Goal: Task Accomplishment & Management: Manage account settings

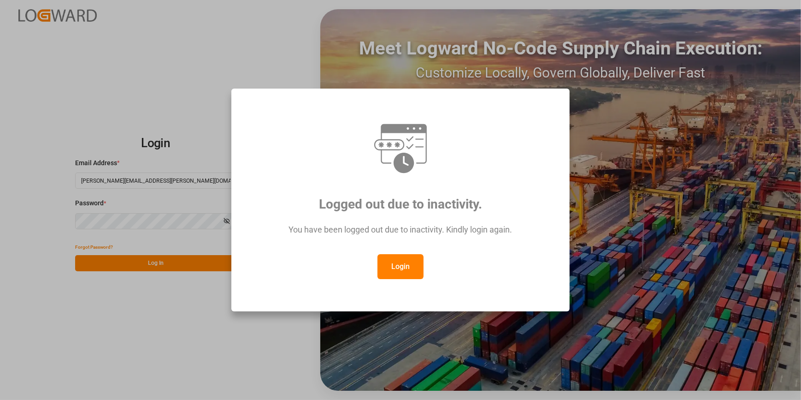
click at [395, 259] on button "Login" at bounding box center [400, 266] width 46 height 25
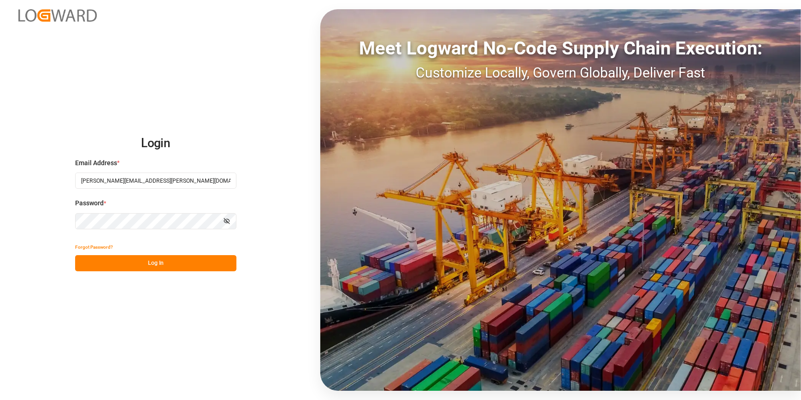
click at [139, 265] on button "Log In" at bounding box center [155, 263] width 161 height 16
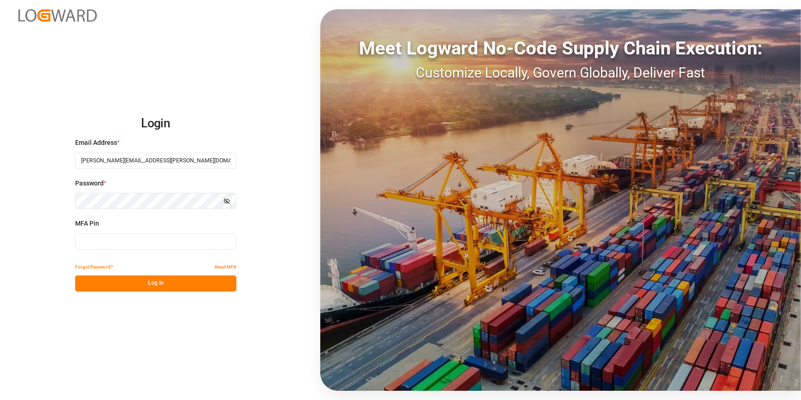
click at [111, 244] on input at bounding box center [155, 241] width 161 height 16
type input "154637"
click at [131, 286] on button "Log In" at bounding box center [155, 283] width 161 height 16
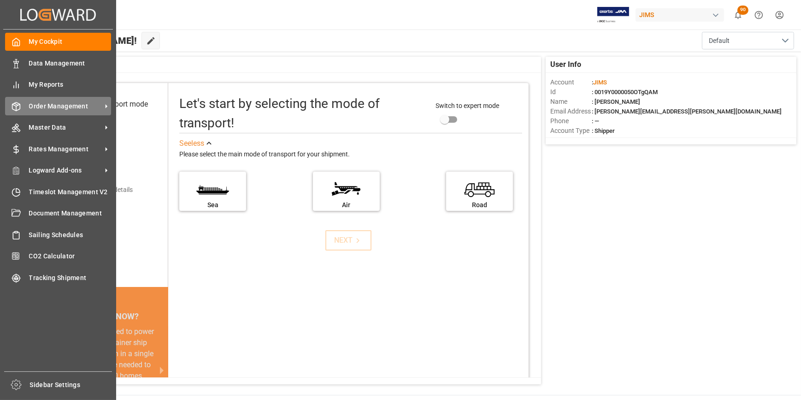
click at [70, 110] on span "Order Management" at bounding box center [65, 106] width 73 height 10
click at [50, 106] on span "Order Management" at bounding box center [65, 106] width 73 height 10
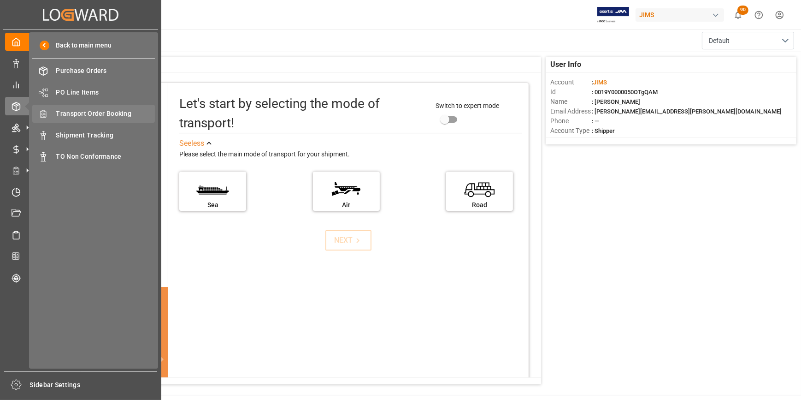
click at [97, 114] on span "Transport Order Booking" at bounding box center [105, 114] width 99 height 10
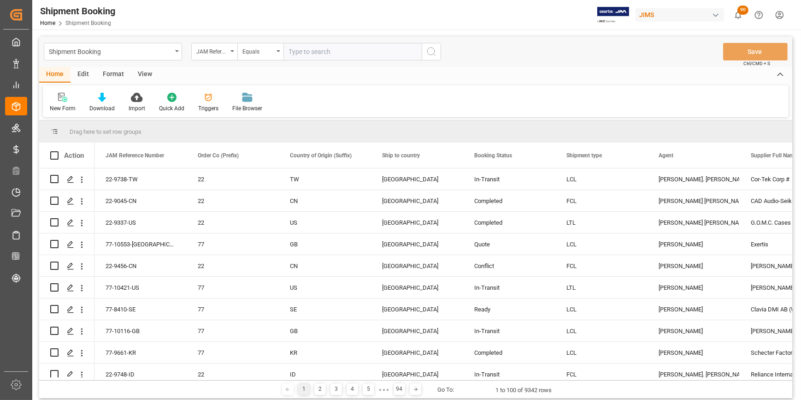
click at [315, 53] on input "text" at bounding box center [352, 52] width 138 height 18
drag, startPoint x: 330, startPoint y: 54, endPoint x: 277, endPoint y: 40, distance: 55.2
click at [273, 53] on div "JAM Reference Number Equals 9207900040" at bounding box center [316, 52] width 250 height 18
type input "22-10454-cn"
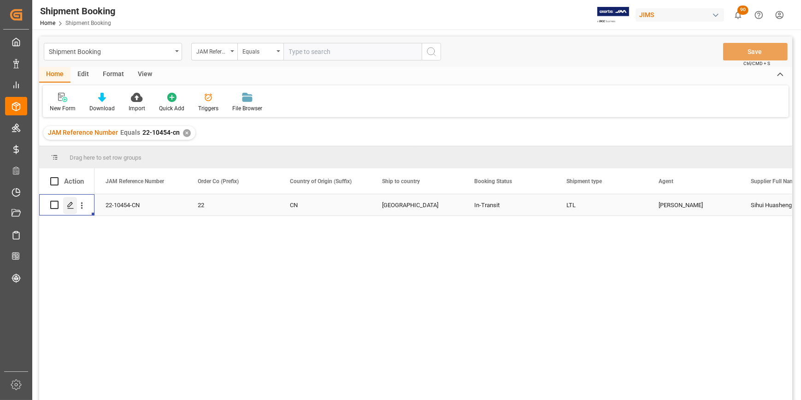
click at [73, 207] on icon "Press SPACE to select this row." at bounding box center [70, 204] width 7 height 7
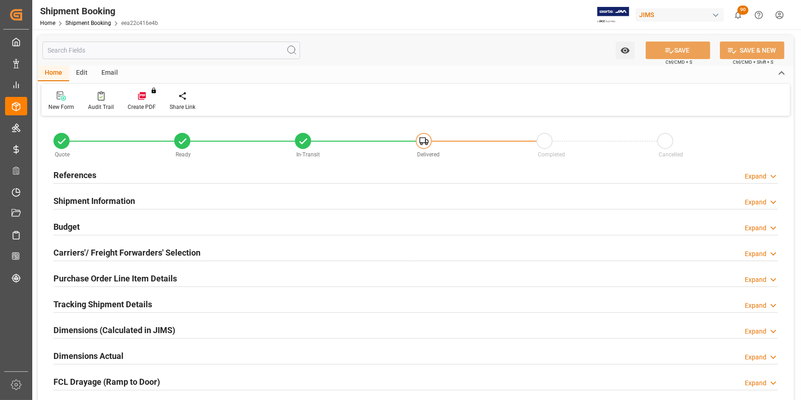
type input "0"
type input "[DATE]"
click at [73, 175] on h2 "References" at bounding box center [74, 175] width 43 height 12
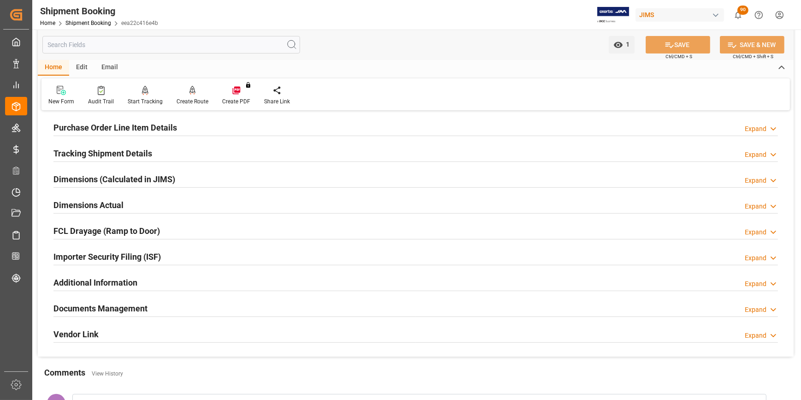
scroll to position [377, 0]
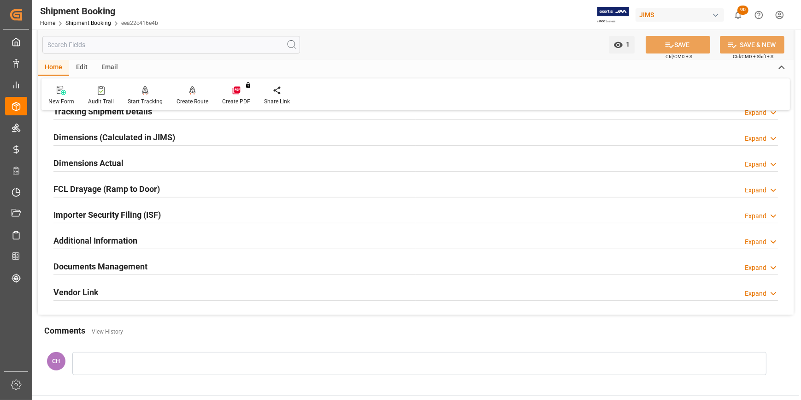
click at [131, 269] on h2 "Documents Management" at bounding box center [100, 266] width 94 height 12
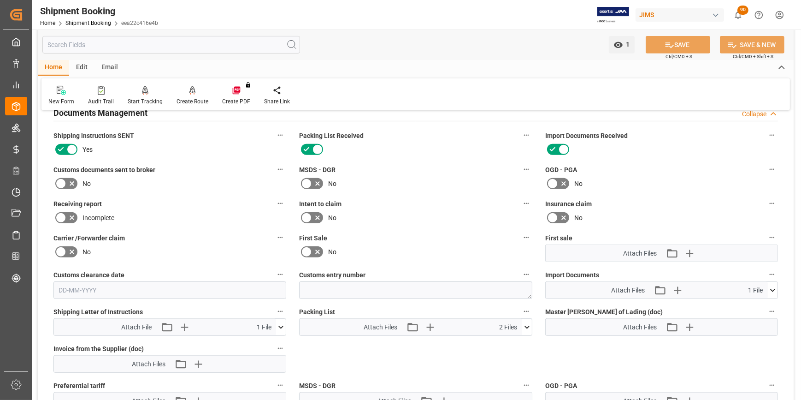
scroll to position [544, 0]
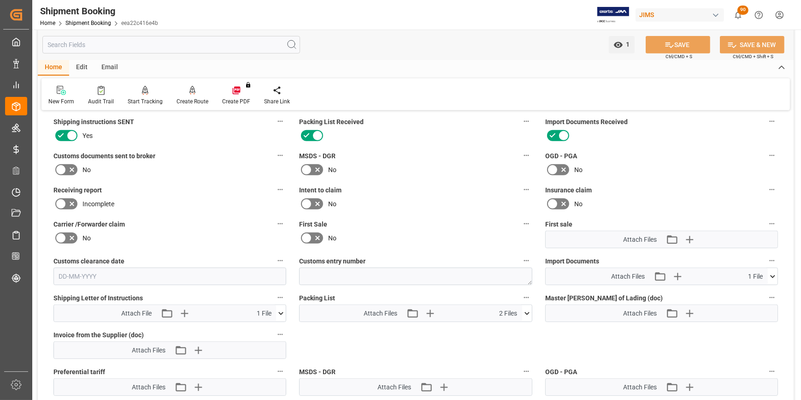
click at [553, 167] on icon at bounding box center [552, 169] width 11 height 11
click at [0, 0] on input "checkbox" at bounding box center [0, 0] width 0 height 0
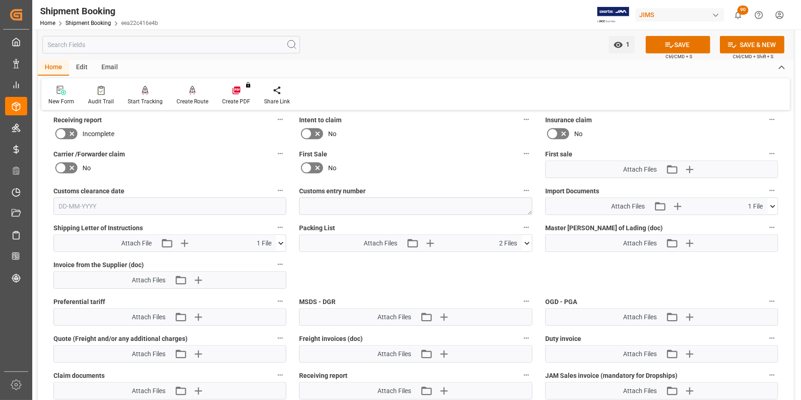
scroll to position [628, 0]
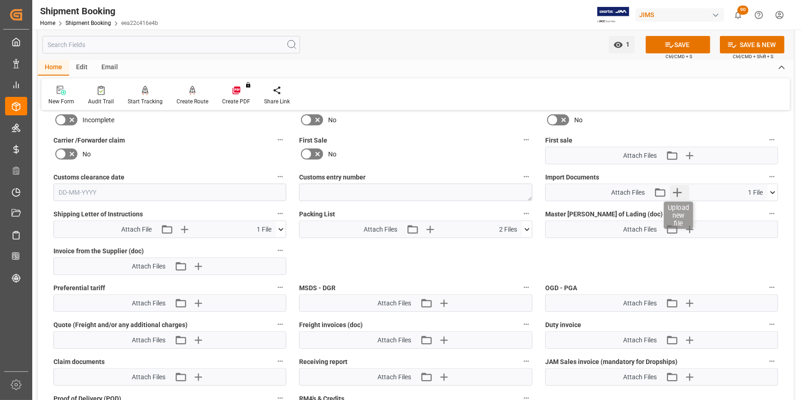
click at [675, 192] on icon "button" at bounding box center [677, 192] width 15 height 15
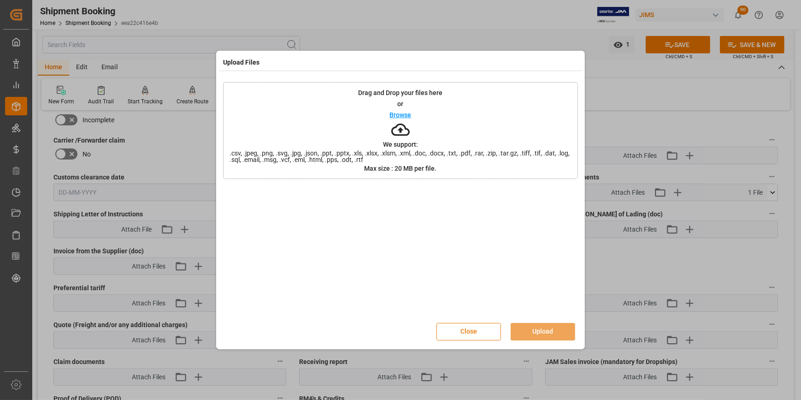
click at [477, 329] on button "Close" at bounding box center [468, 332] width 65 height 18
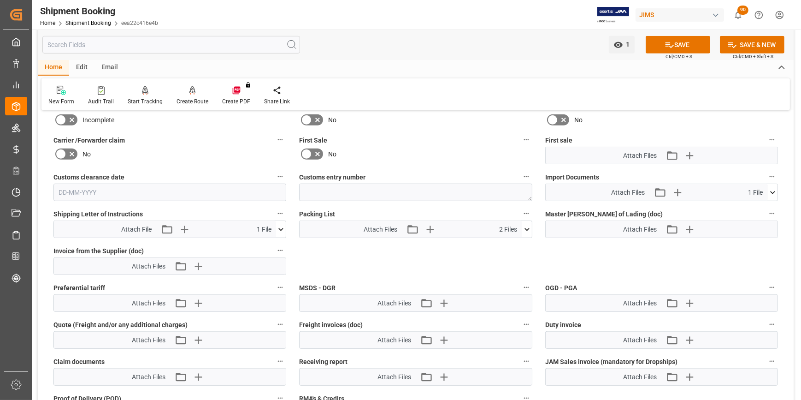
click at [773, 192] on icon at bounding box center [773, 193] width 10 height 10
click at [677, 192] on icon "button" at bounding box center [677, 192] width 15 height 15
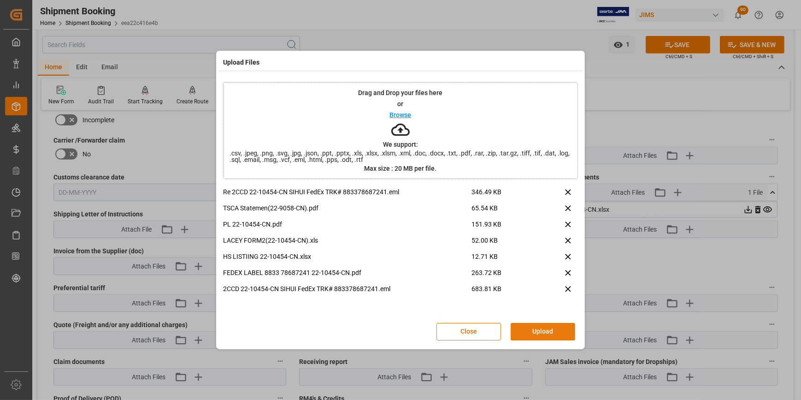
click at [539, 327] on button "Upload" at bounding box center [543, 332] width 65 height 18
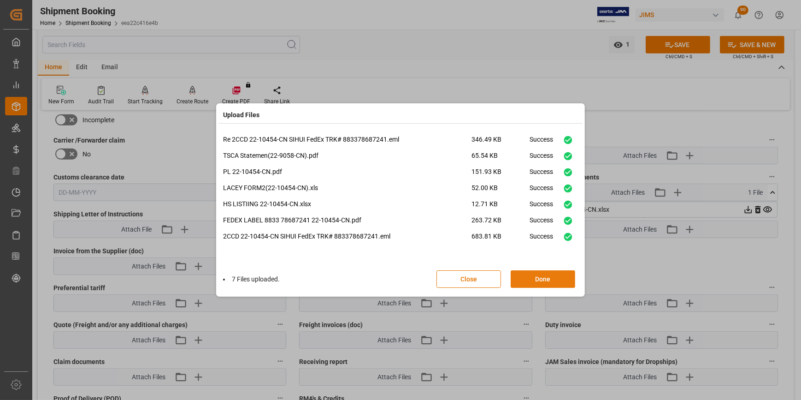
click at [540, 277] on button "Done" at bounding box center [543, 279] width 65 height 18
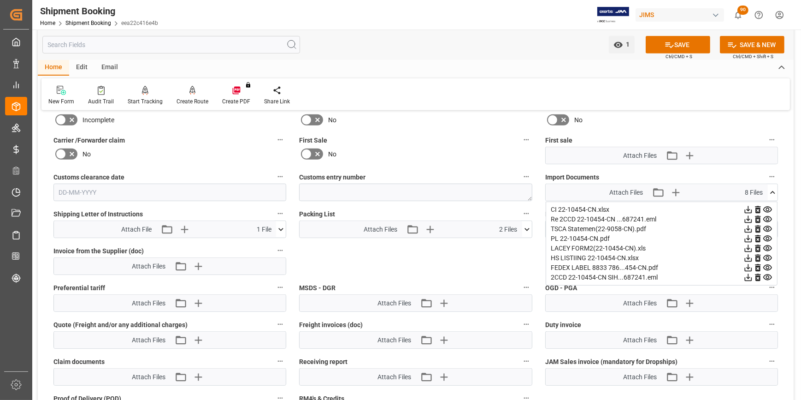
click at [527, 228] on icon at bounding box center [526, 229] width 5 height 3
click at [743, 214] on icon at bounding box center [748, 210] width 10 height 10
click at [685, 48] on button "SAVE" at bounding box center [678, 45] width 65 height 18
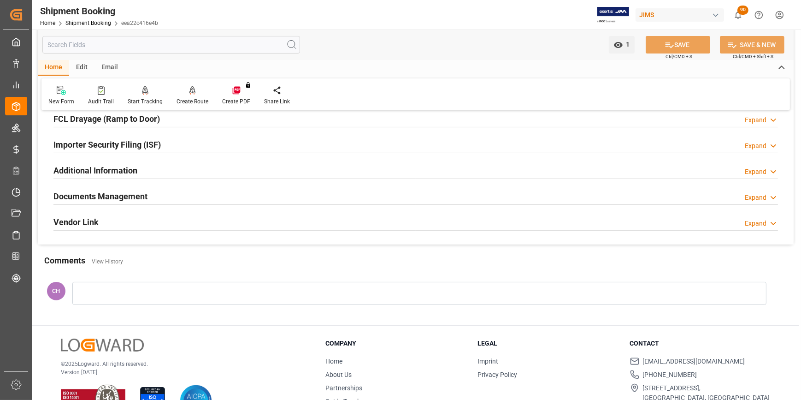
scroll to position [249, 0]
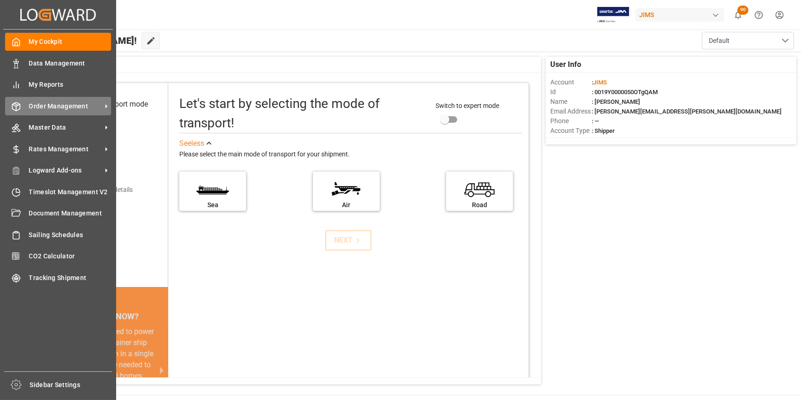
click at [55, 110] on span "Order Management" at bounding box center [65, 106] width 73 height 10
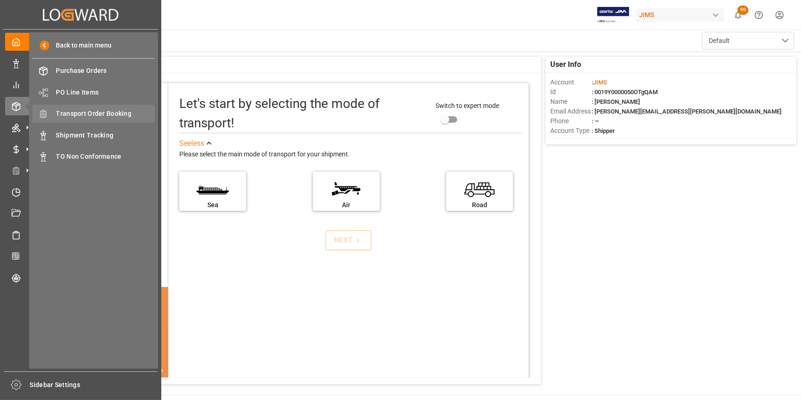
click at [94, 107] on div "Transport Order Booking Transport Order Booking" at bounding box center [93, 114] width 123 height 18
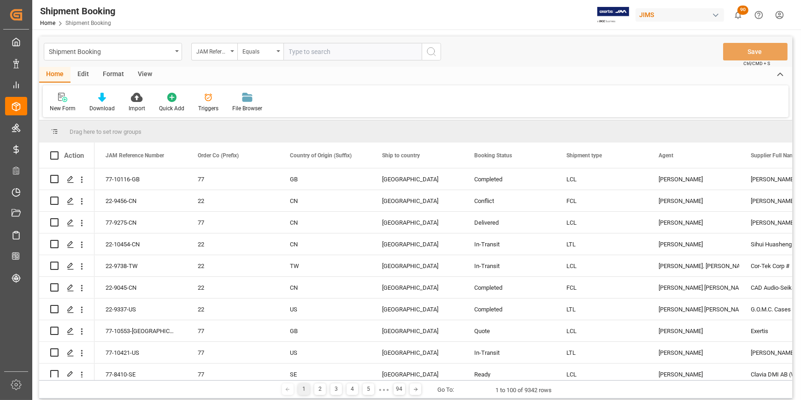
click at [302, 53] on input "text" at bounding box center [352, 52] width 138 height 18
type input "22-10454-CN"
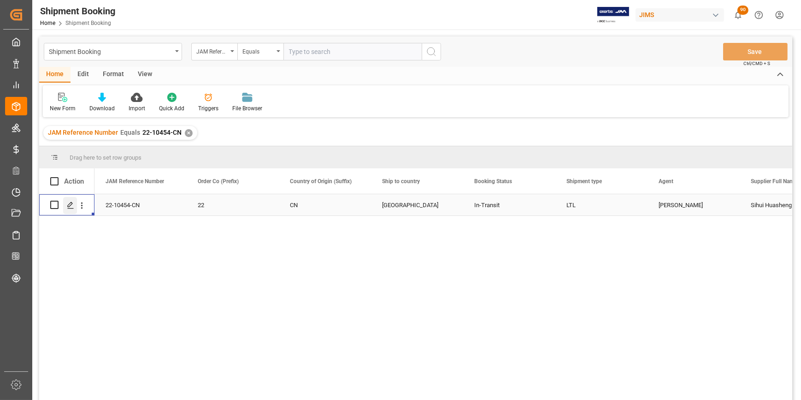
click at [67, 208] on icon "Press SPACE to select this row." at bounding box center [70, 204] width 7 height 7
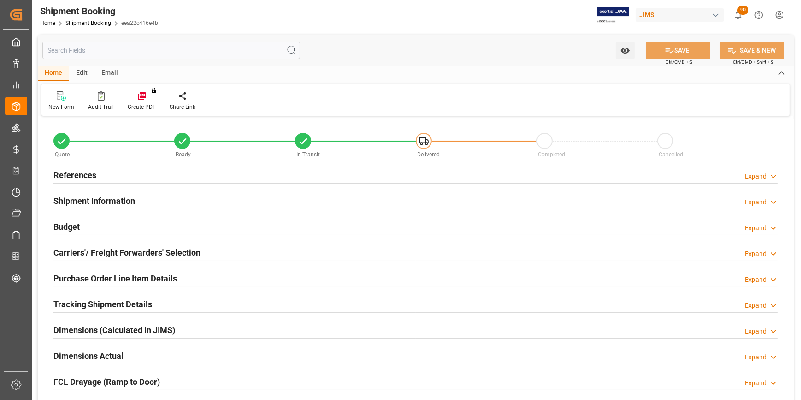
type input "0"
type input "[DATE]"
click at [64, 176] on h2 "References" at bounding box center [74, 175] width 43 height 12
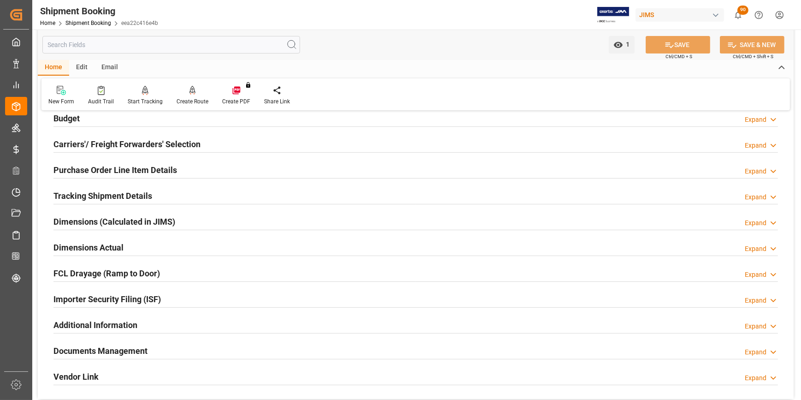
scroll to position [293, 0]
click at [110, 349] on h2 "Documents Management" at bounding box center [100, 350] width 94 height 12
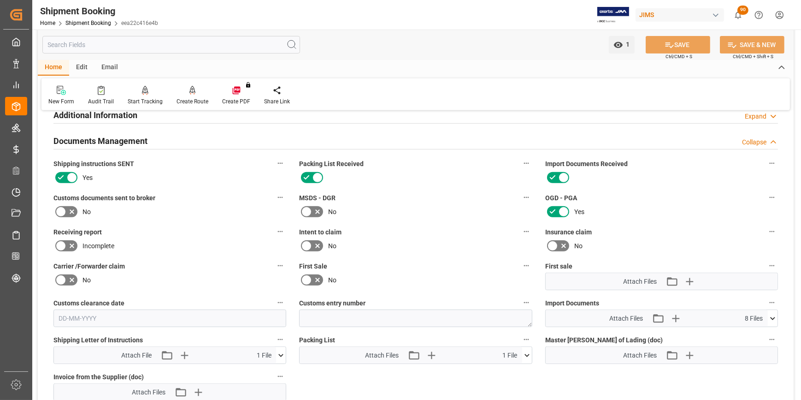
scroll to position [544, 0]
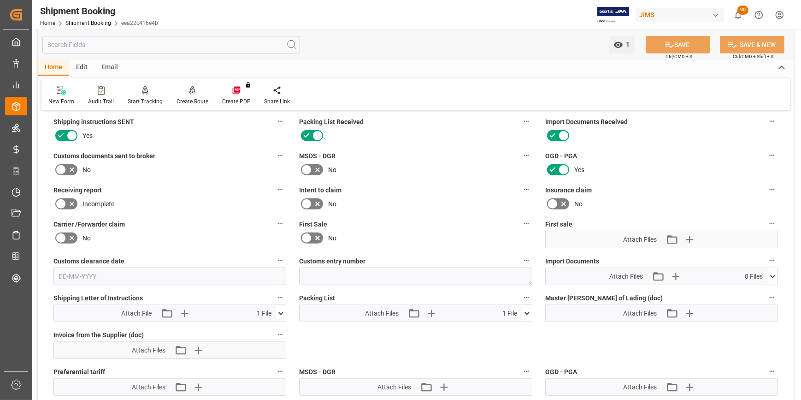
click at [530, 313] on icon at bounding box center [527, 313] width 10 height 10
click at [506, 328] on icon at bounding box center [502, 330] width 7 height 7
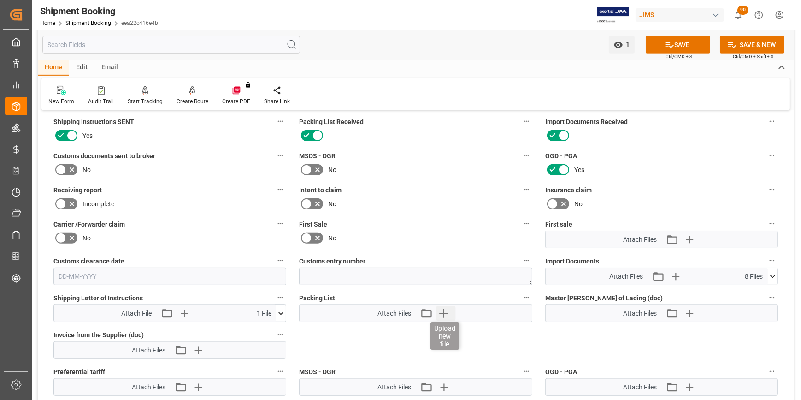
click at [446, 310] on icon "button" at bounding box center [443, 313] width 15 height 15
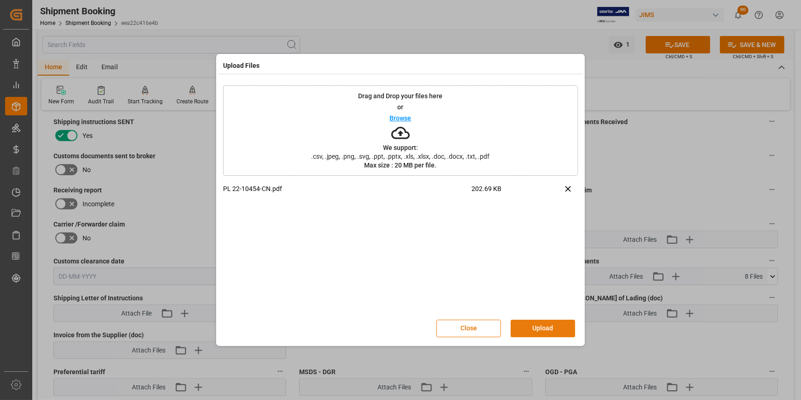
click at [544, 327] on button "Upload" at bounding box center [543, 328] width 65 height 18
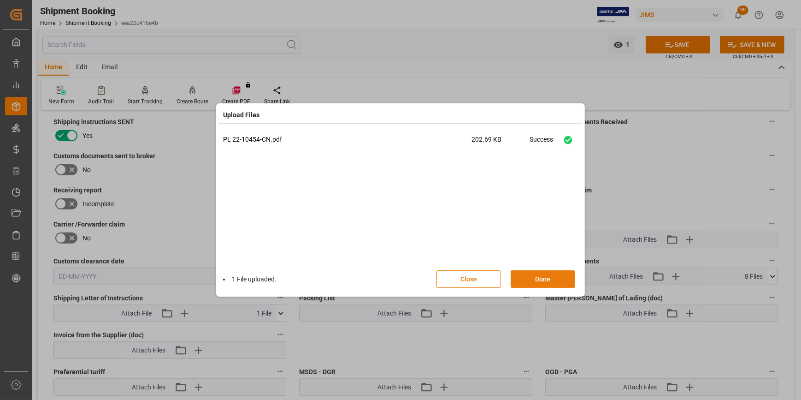
click at [530, 278] on button "Done" at bounding box center [543, 279] width 65 height 18
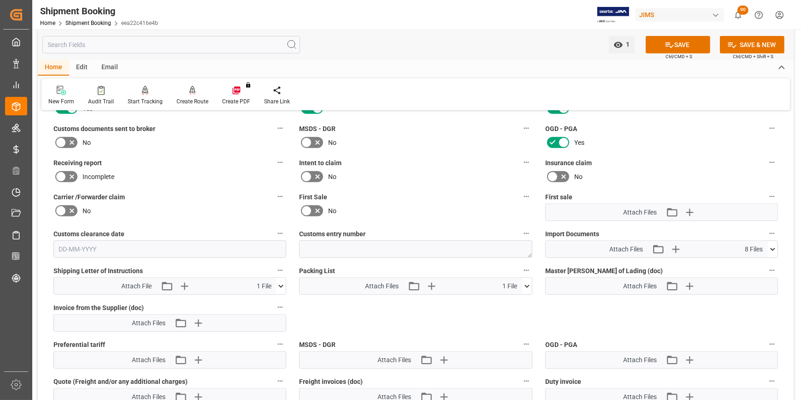
scroll to position [586, 0]
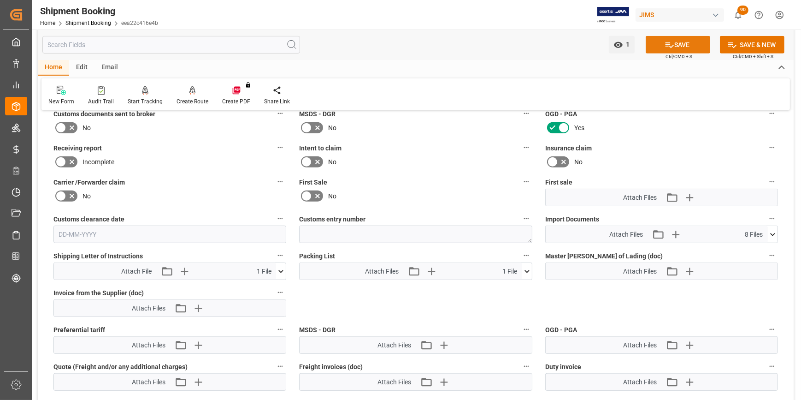
click at [668, 43] on icon at bounding box center [670, 45] width 10 height 10
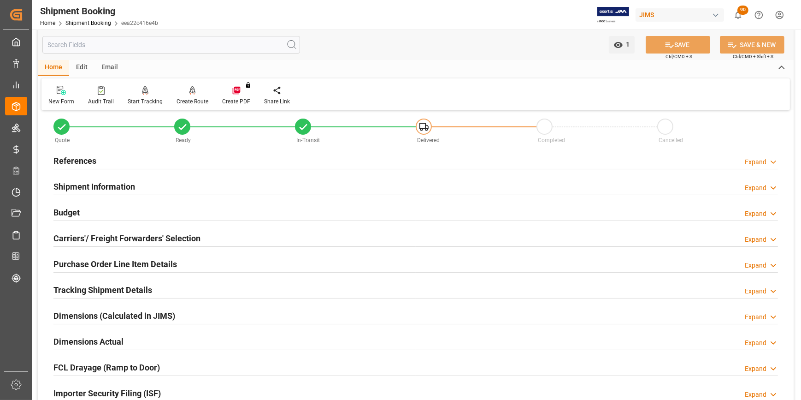
scroll to position [0, 0]
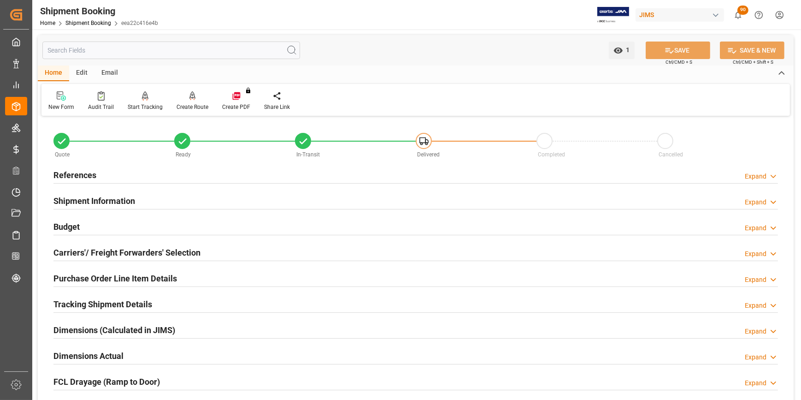
click at [98, 304] on h2 "Tracking Shipment Details" at bounding box center [102, 304] width 99 height 12
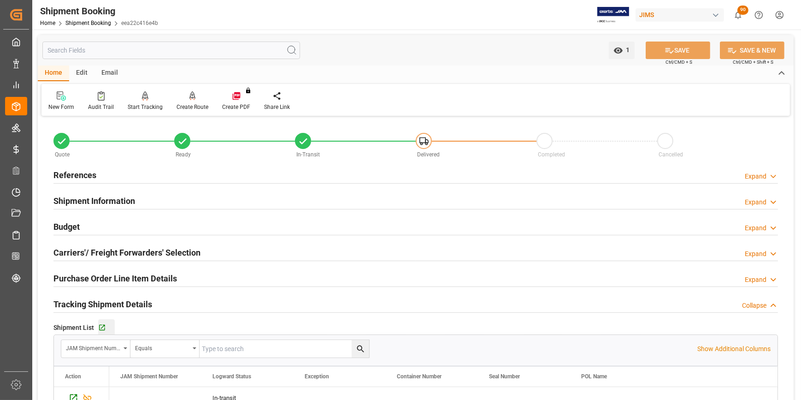
click at [101, 323] on button "Go to Shipment Tracking Grid" at bounding box center [106, 327] width 17 height 17
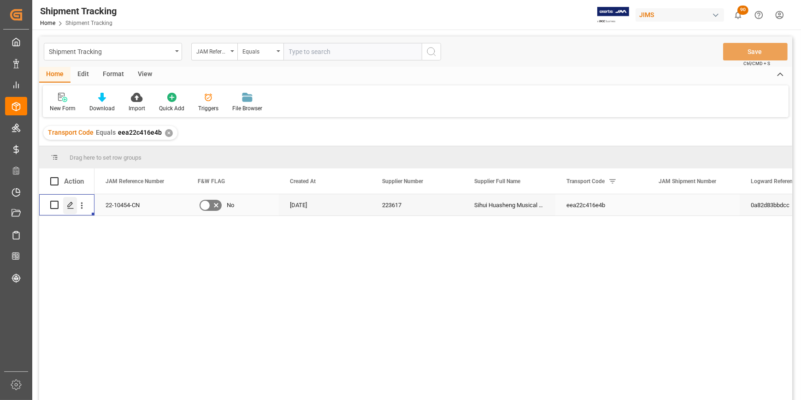
click at [68, 206] on polygon "Press SPACE to select this row." at bounding box center [70, 204] width 5 height 5
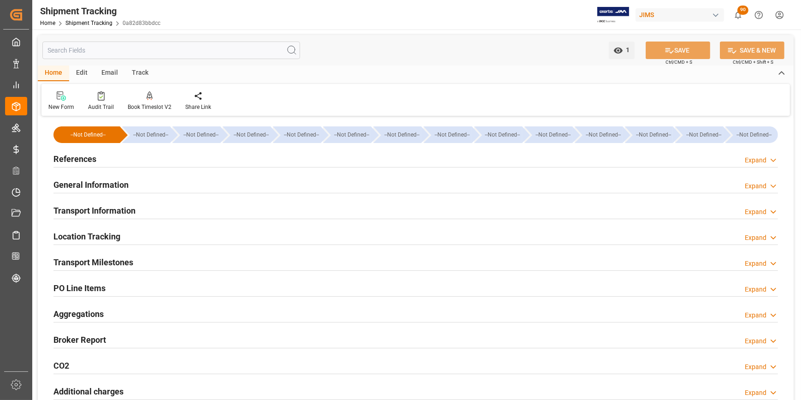
click at [122, 261] on h2 "Transport Milestones" at bounding box center [93, 262] width 80 height 12
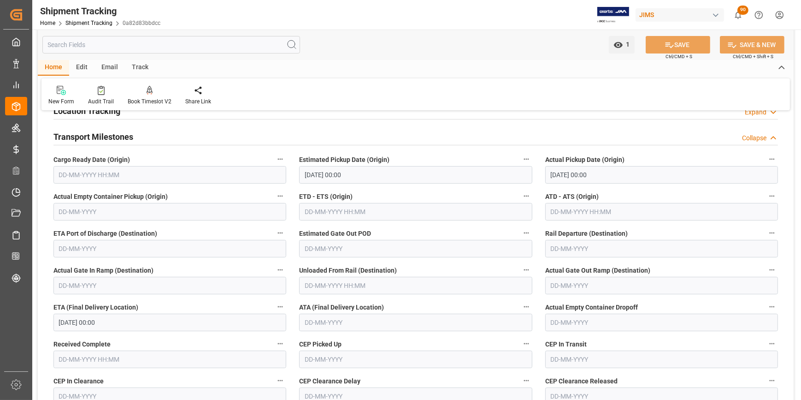
scroll to position [83, 0]
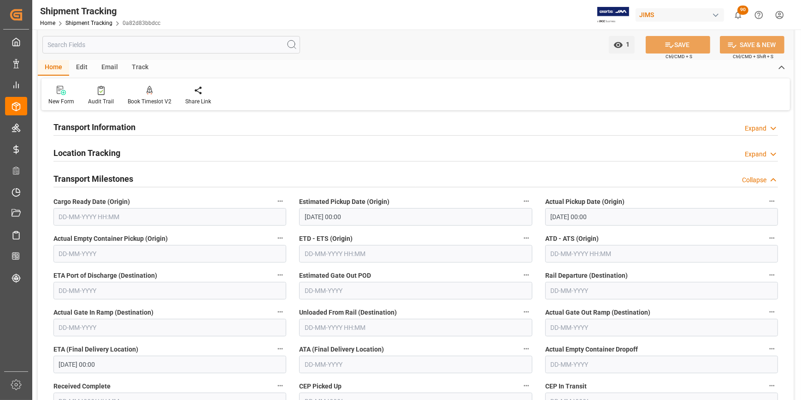
click at [93, 124] on h2 "Transport Information" at bounding box center [94, 127] width 82 height 12
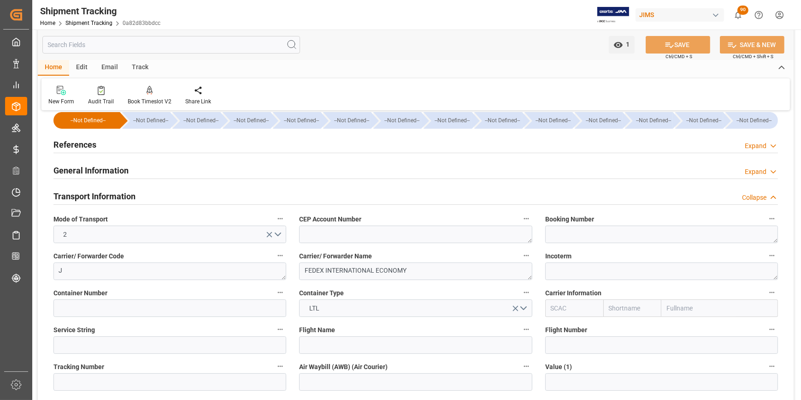
scroll to position [0, 0]
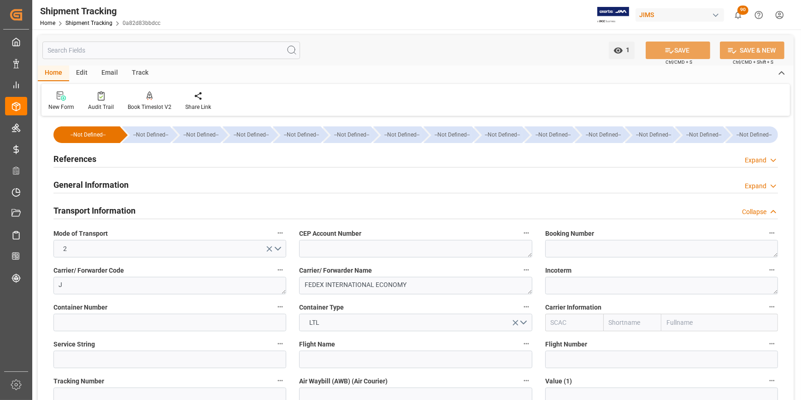
click at [78, 182] on h2 "General Information" at bounding box center [90, 184] width 75 height 12
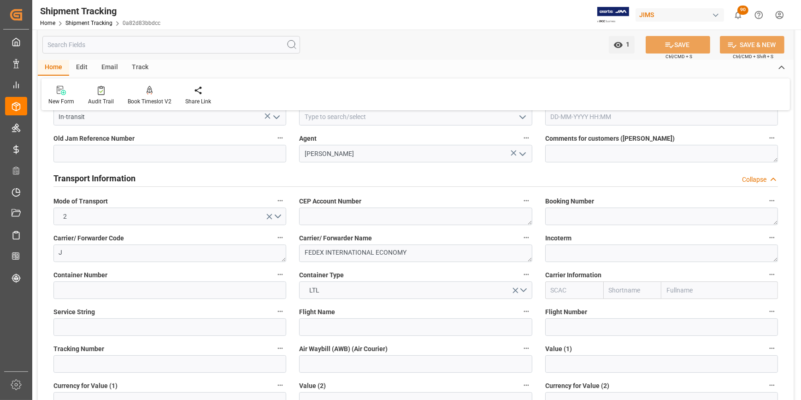
scroll to position [125, 0]
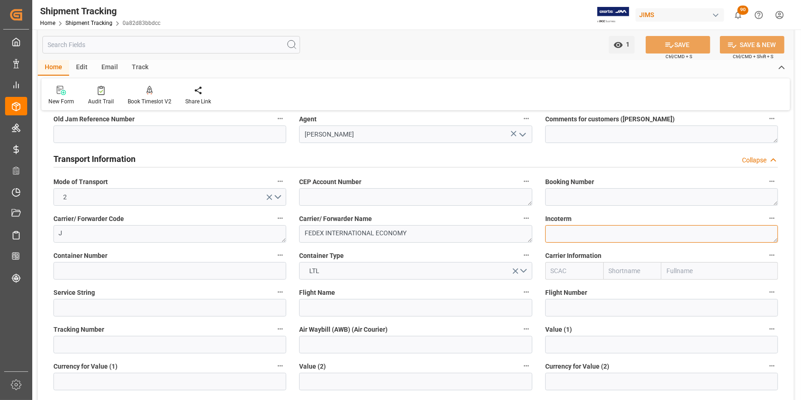
click at [560, 233] on textarea at bounding box center [661, 234] width 233 height 18
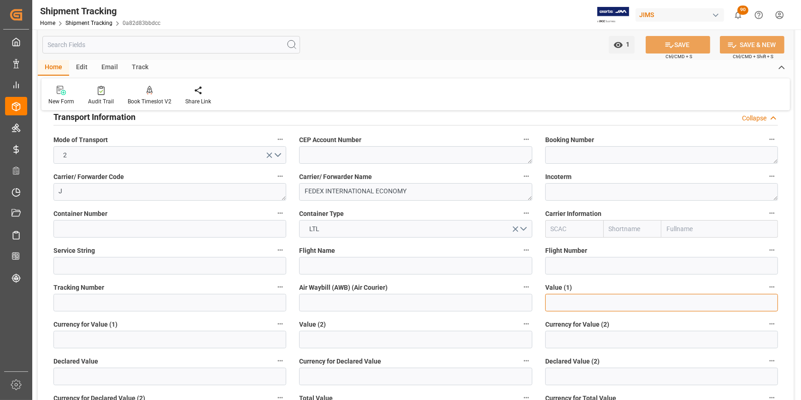
click at [571, 300] on input "text" at bounding box center [661, 303] width 233 height 18
type input "0"
click at [444, 283] on label "Air Waybill (AWB) (Air Courier)" at bounding box center [415, 287] width 233 height 13
click at [520, 283] on button "Air Waybill (AWB) (Air Courier)" at bounding box center [526, 287] width 12 height 12
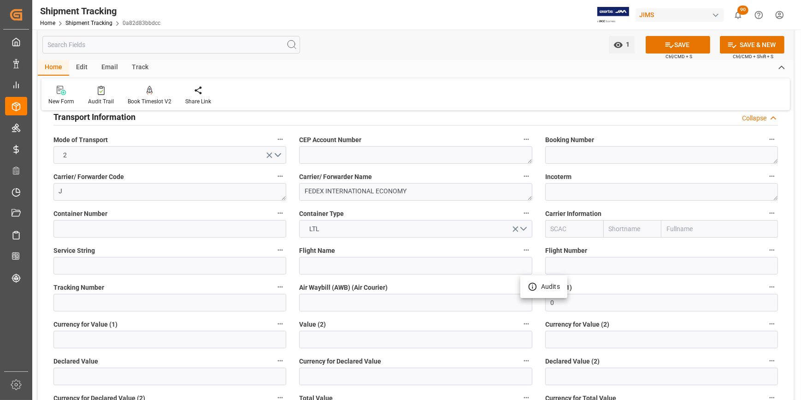
click at [325, 301] on div at bounding box center [400, 200] width 801 height 400
click at [368, 301] on input at bounding box center [415, 303] width 233 height 18
click at [325, 305] on input at bounding box center [415, 303] width 233 height 18
paste input "8833 7868 7241"
click at [336, 299] on input "8833 7868 7241" at bounding box center [415, 303] width 233 height 18
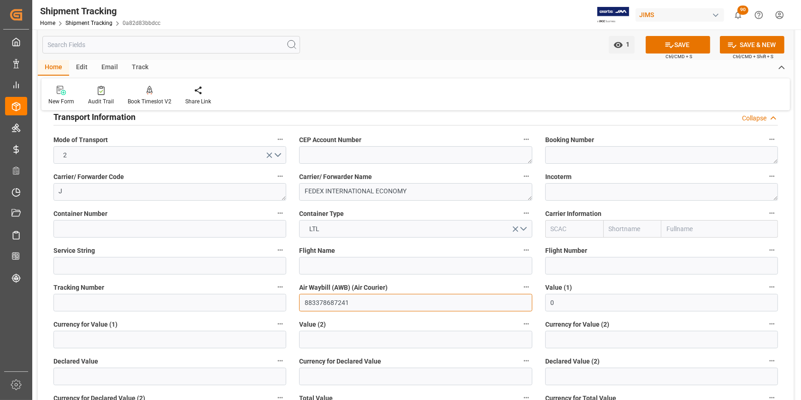
type input "883378687241"
drag, startPoint x: 684, startPoint y: 43, endPoint x: 663, endPoint y: 60, distance: 27.2
click at [683, 43] on button "SAVE" at bounding box center [678, 45] width 65 height 18
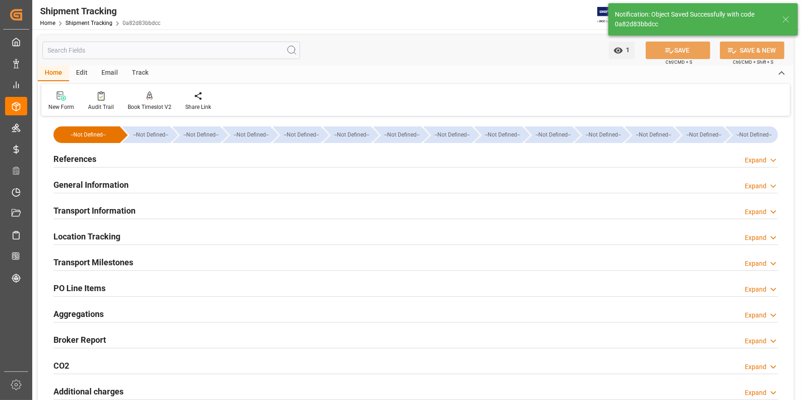
scroll to position [0, 0]
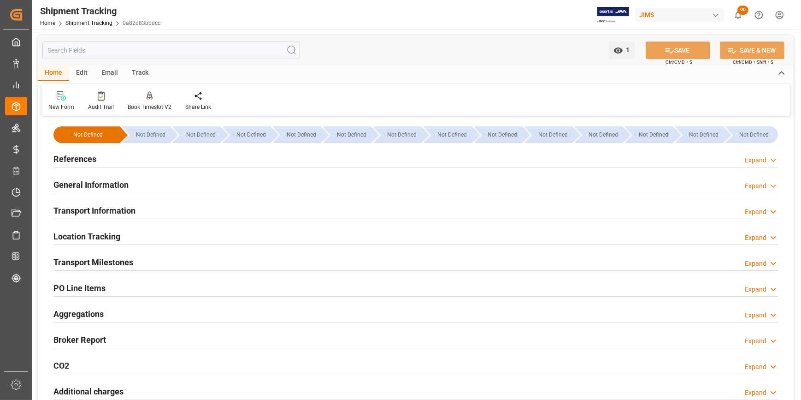
click at [85, 291] on h2 "PO Line Items" at bounding box center [79, 288] width 52 height 12
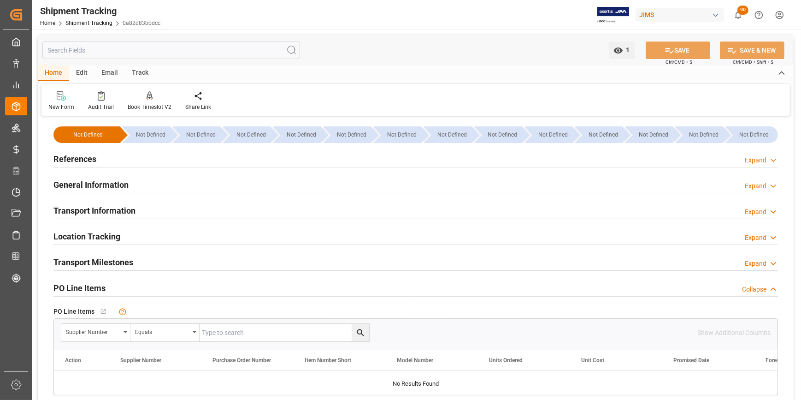
click at [80, 215] on h2 "Transport Information" at bounding box center [94, 210] width 82 height 12
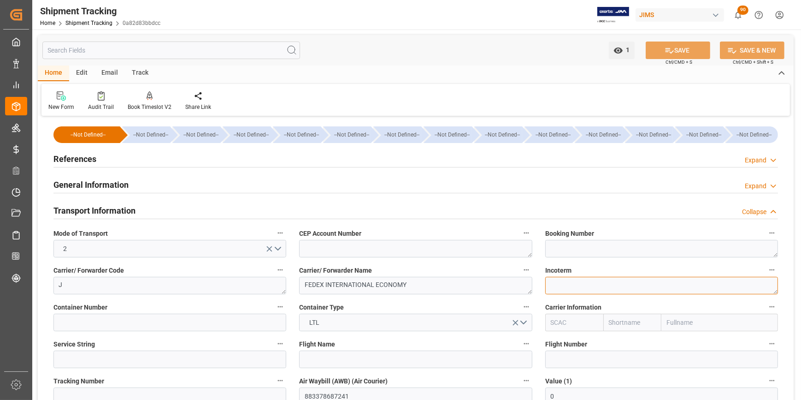
click at [565, 285] on textarea at bounding box center [661, 286] width 233 height 18
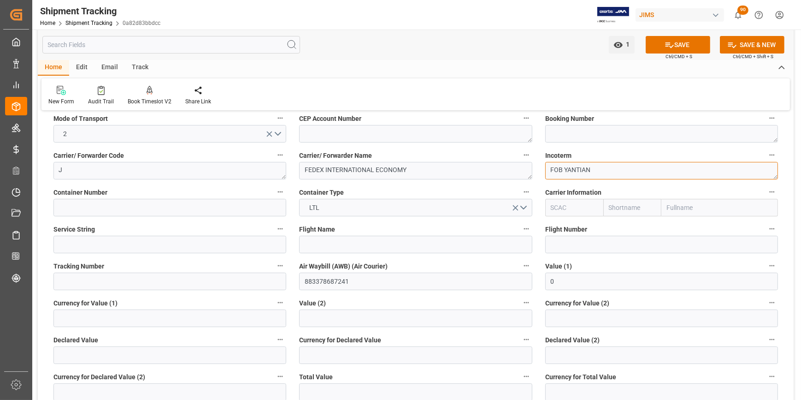
scroll to position [125, 0]
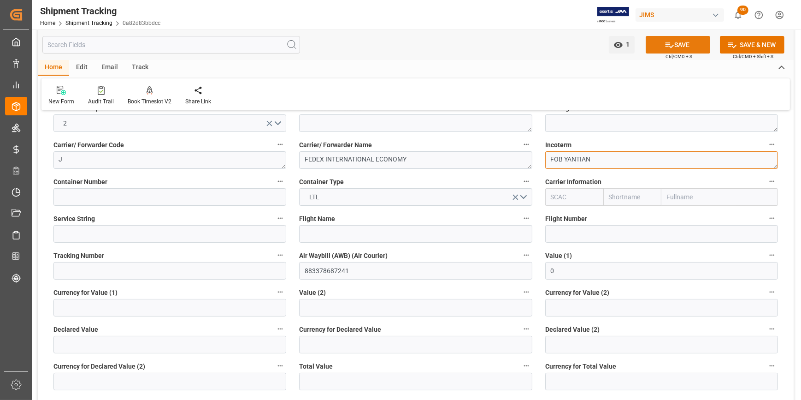
type textarea "FOB YANTIAN"
drag, startPoint x: 687, startPoint y: 41, endPoint x: 541, endPoint y: 249, distance: 253.7
click at [687, 41] on button "SAVE" at bounding box center [678, 45] width 65 height 18
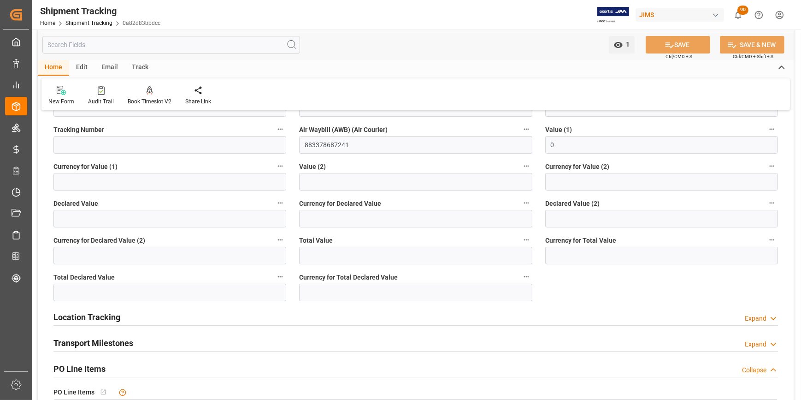
scroll to position [293, 0]
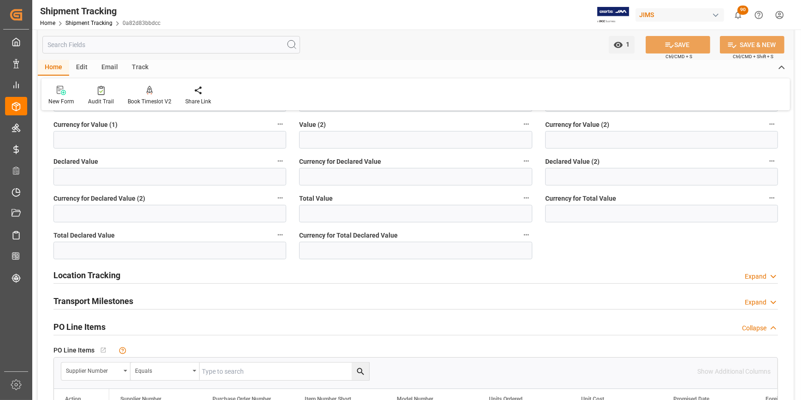
click at [102, 303] on h2 "Transport Milestones" at bounding box center [93, 300] width 80 height 12
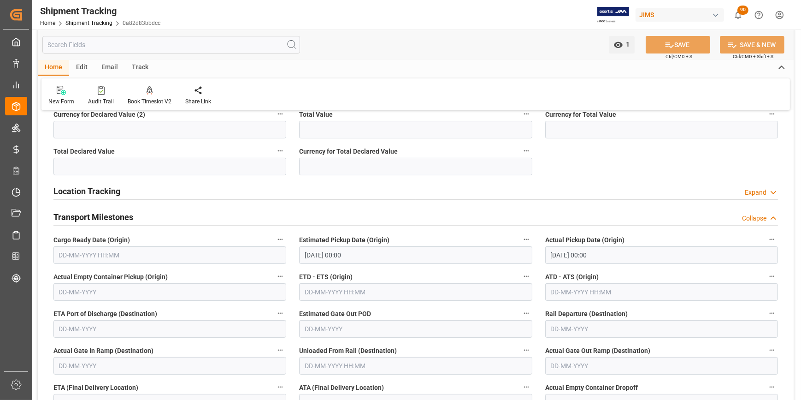
scroll to position [251, 0]
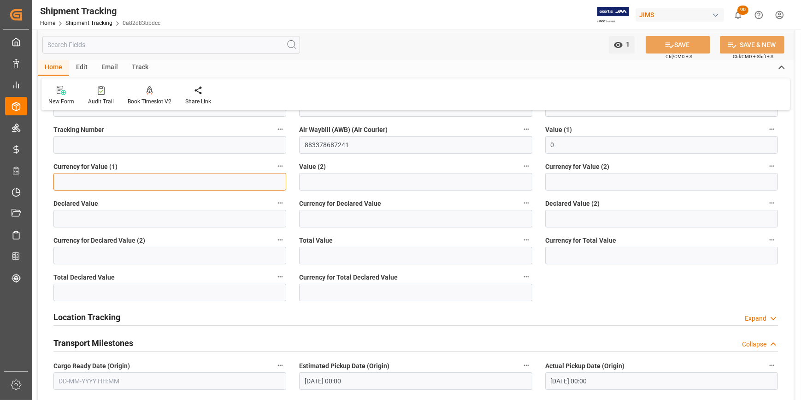
click at [161, 180] on input at bounding box center [169, 182] width 233 height 18
type input "USD"
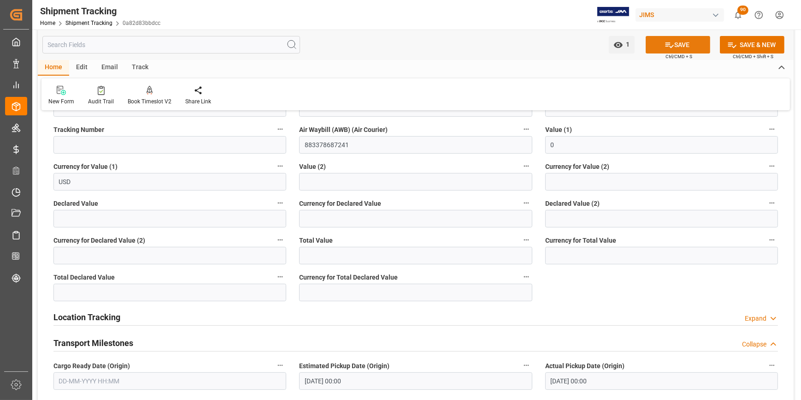
click at [670, 45] on icon at bounding box center [670, 45] width 10 height 10
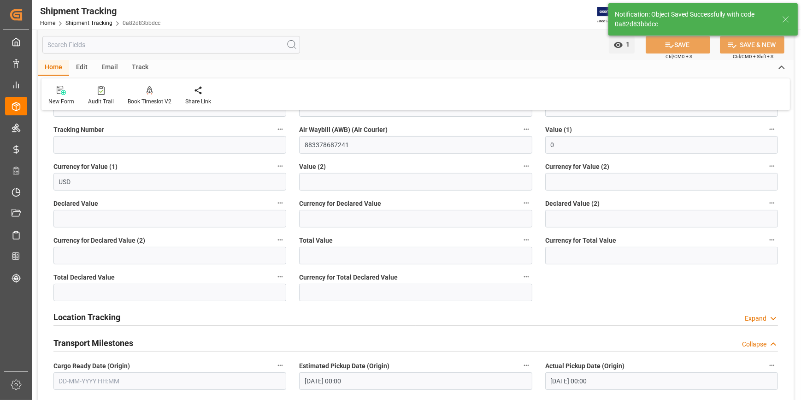
scroll to position [0, 0]
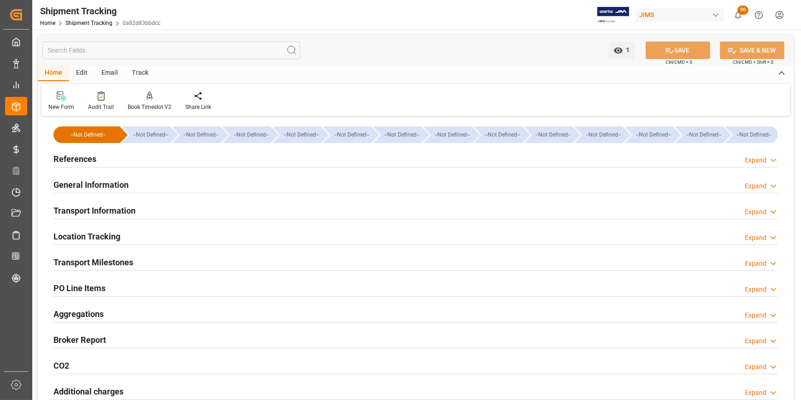
click at [88, 313] on h2 "Aggregations" at bounding box center [78, 313] width 50 height 12
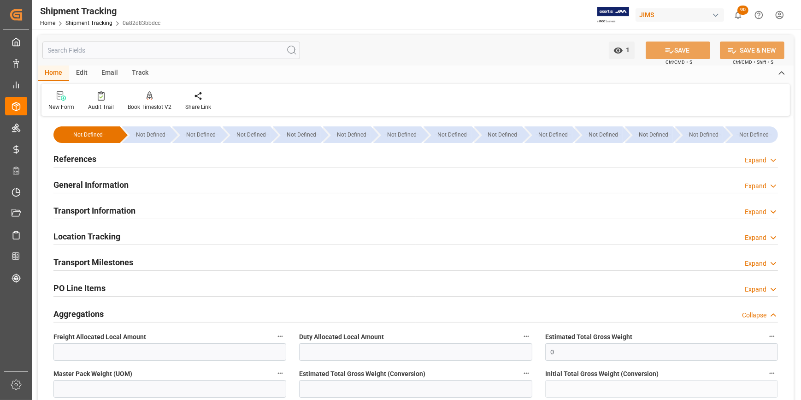
click at [71, 289] on h2 "PO Line Items" at bounding box center [79, 288] width 52 height 12
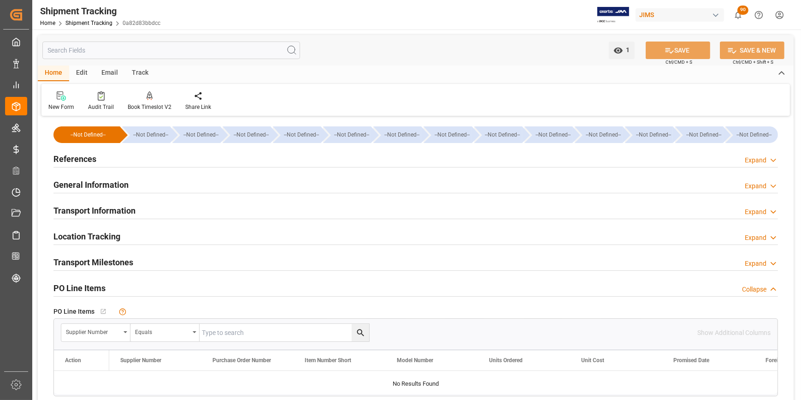
click at [102, 189] on h2 "General Information" at bounding box center [90, 184] width 75 height 12
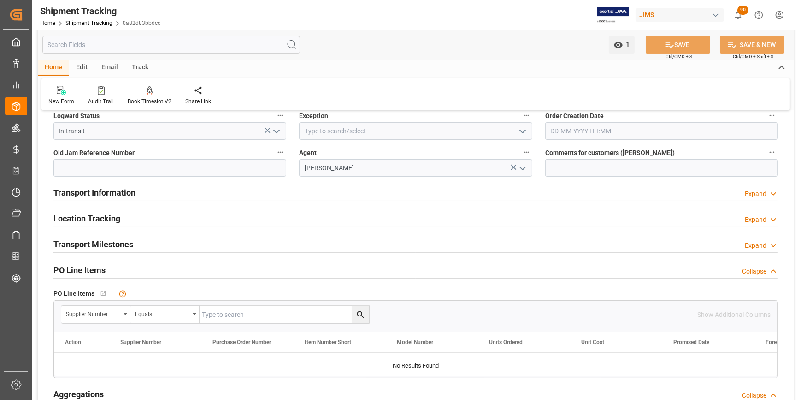
scroll to position [88, 0]
